Goal: Task Accomplishment & Management: Manage account settings

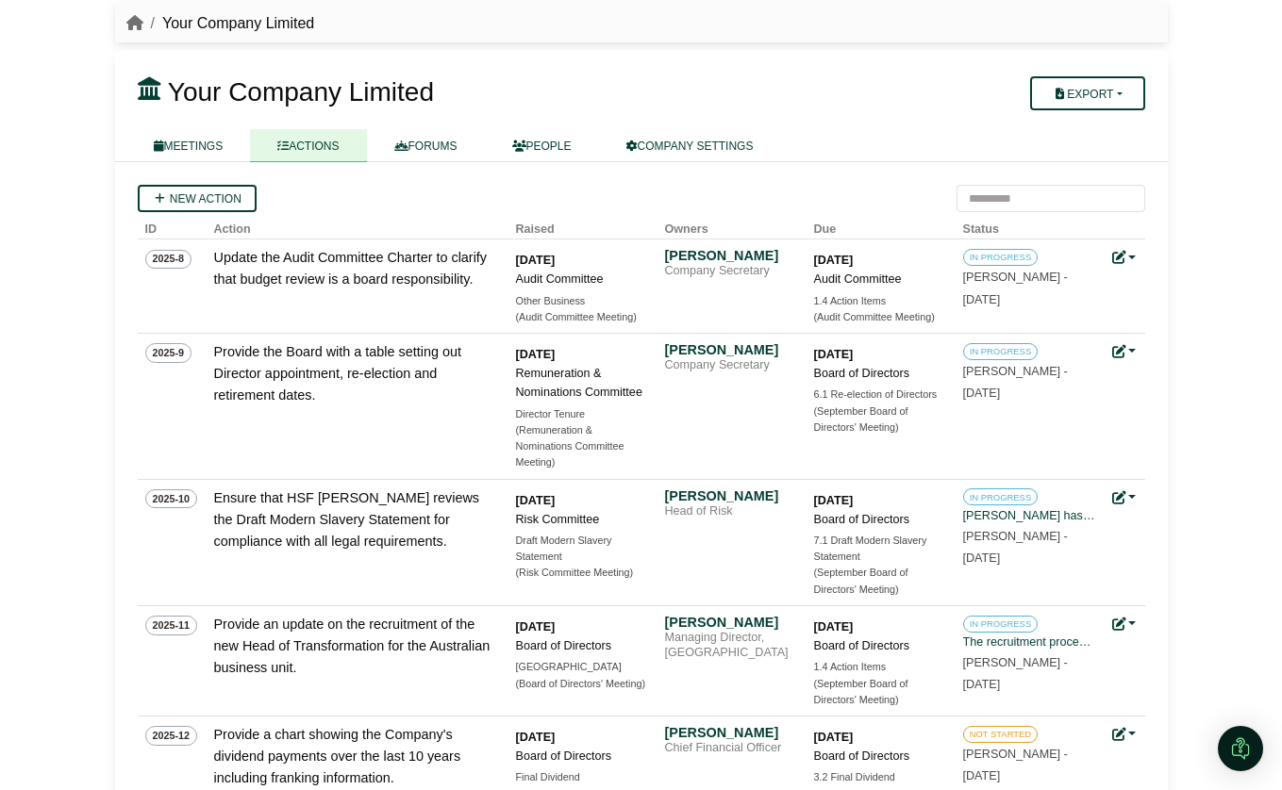
scroll to position [60, 0]
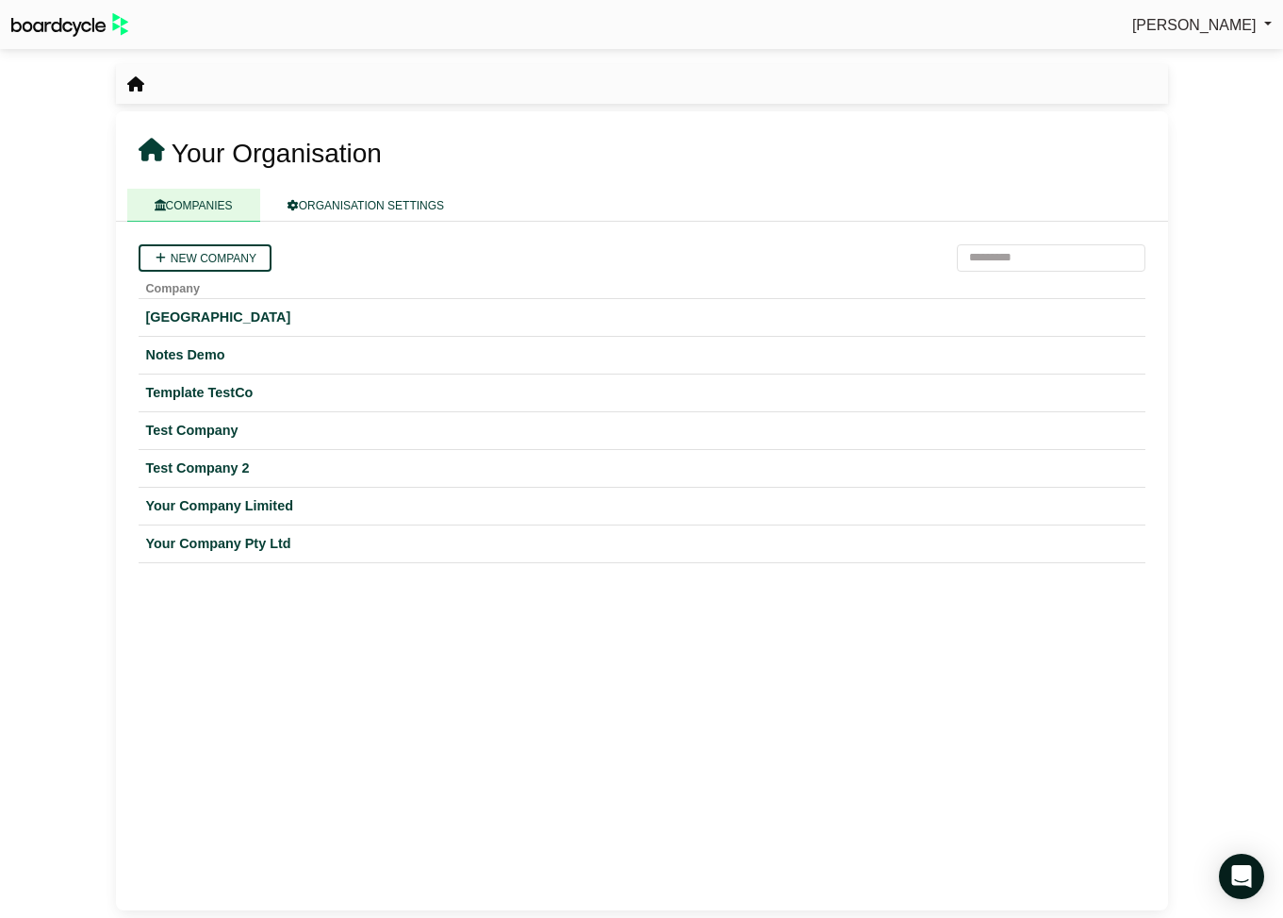
click at [1188, 25] on span "[PERSON_NAME]" at bounding box center [1195, 25] width 124 height 16
click at [270, 501] on div "Your Company Limited" at bounding box center [642, 506] width 992 height 22
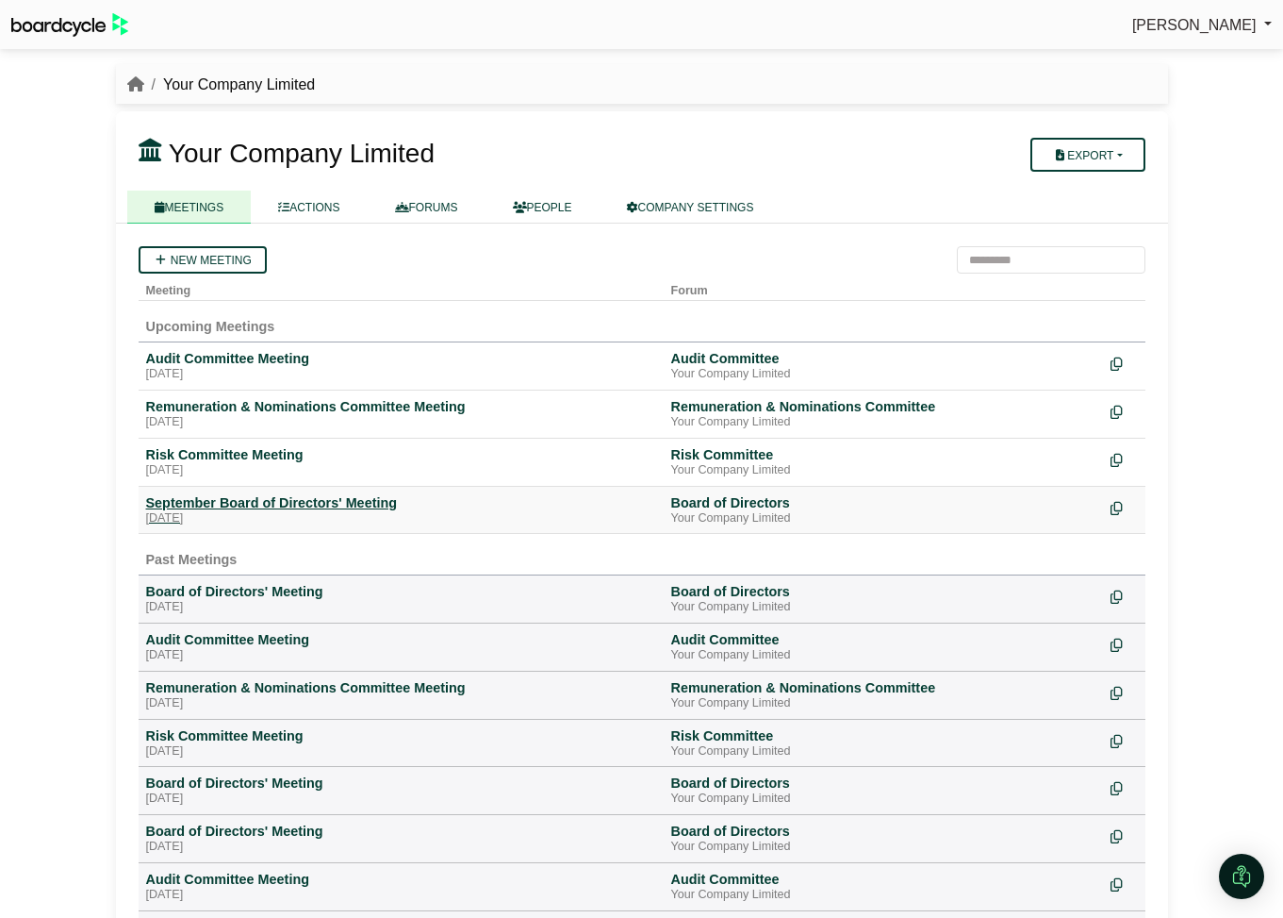
click at [306, 503] on div "September Board of Directors' Meeting" at bounding box center [401, 502] width 510 height 17
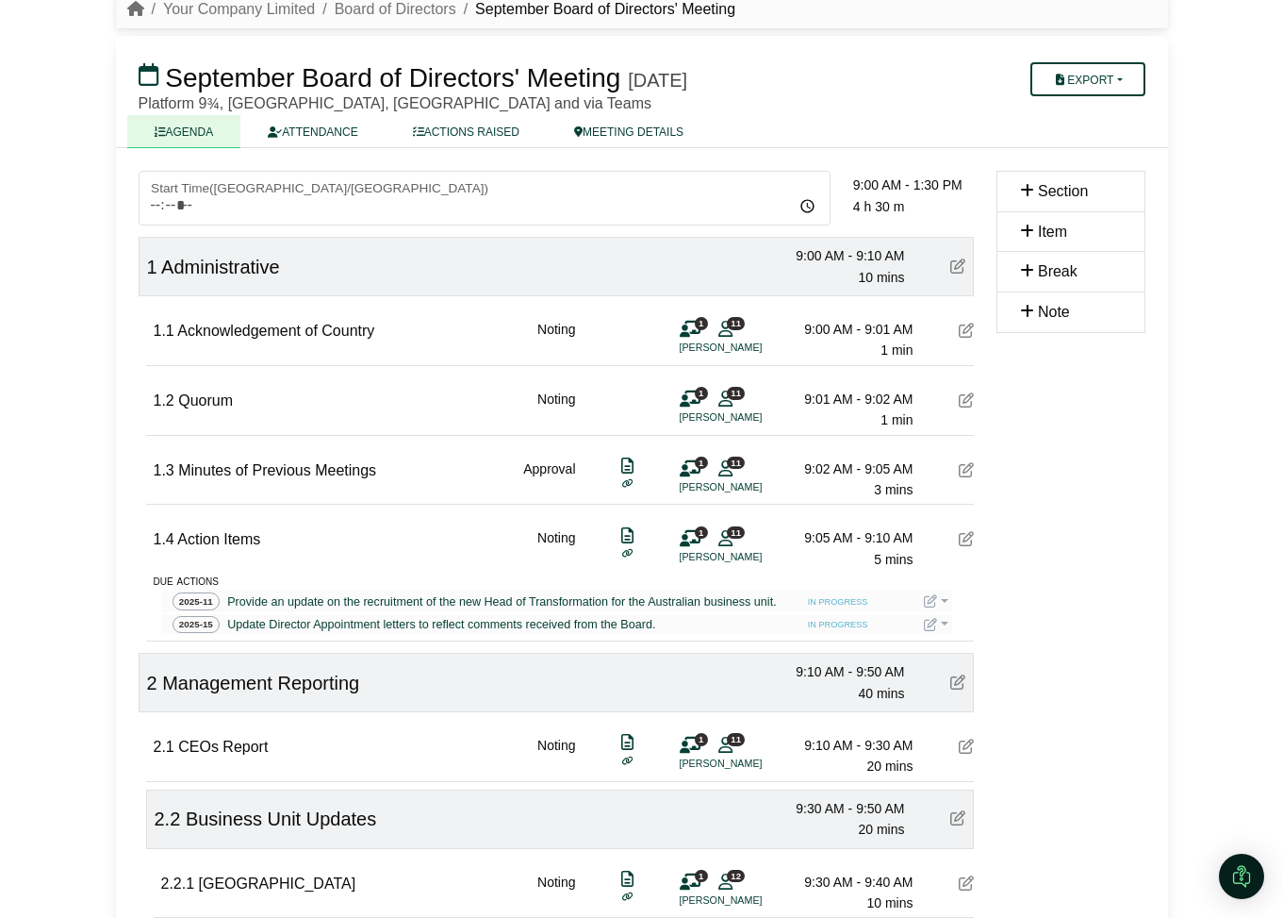
scroll to position [76, 0]
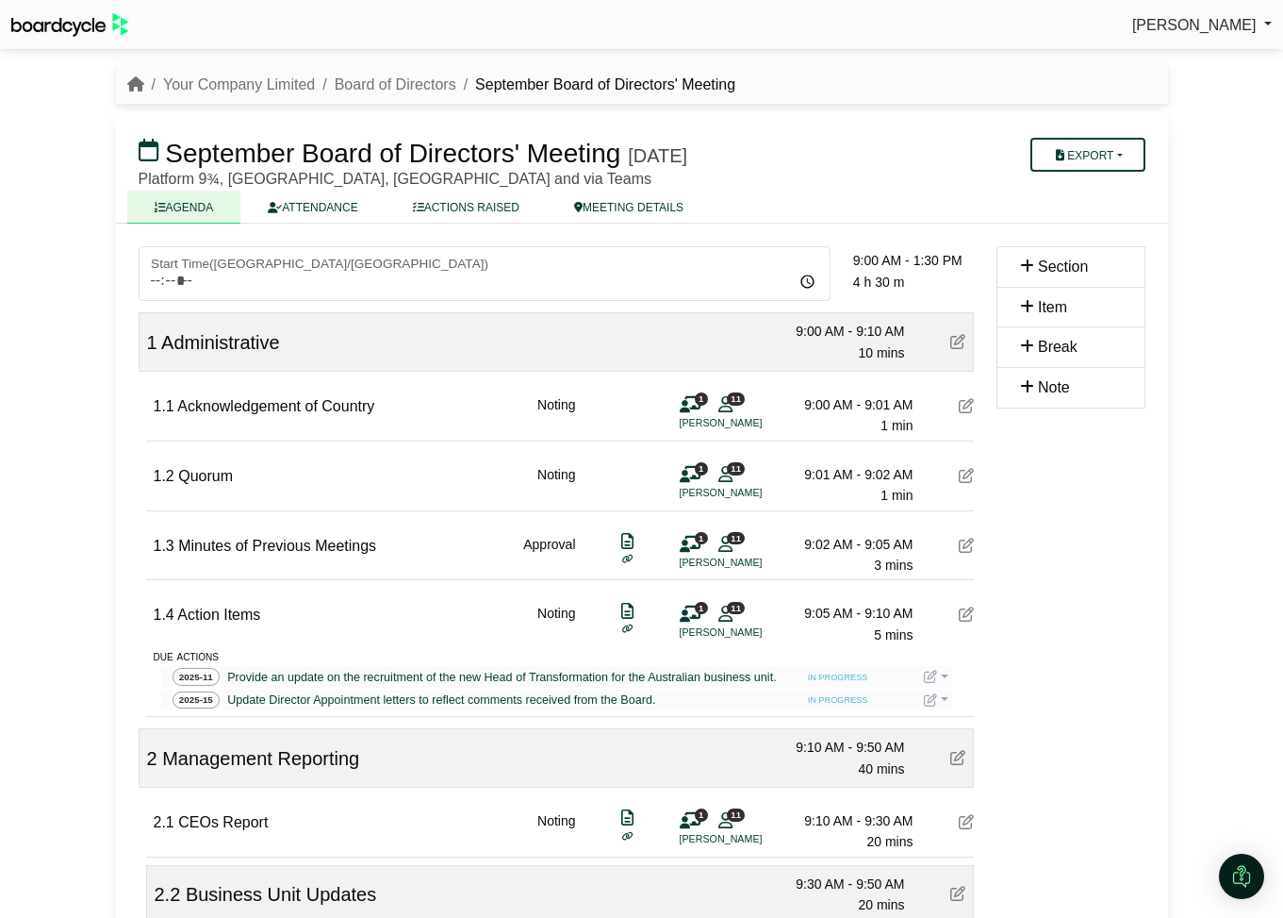
scroll to position [76, 0]
